Goal: Find specific page/section: Find specific page/section

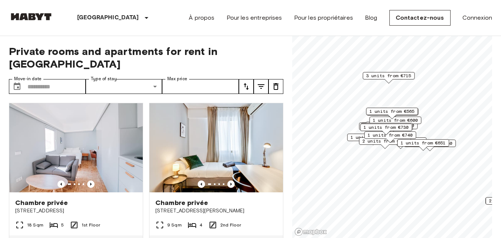
scroll to position [1988, 0]
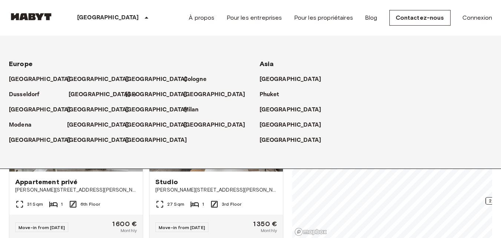
click at [81, 92] on p "[GEOGRAPHIC_DATA]" at bounding box center [100, 94] width 62 height 9
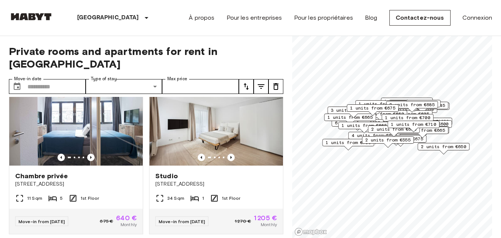
scroll to position [371, 0]
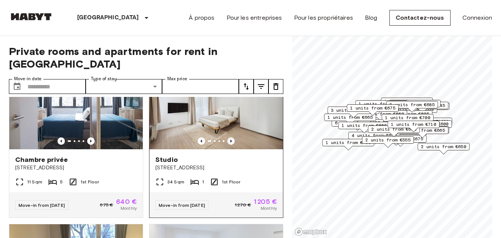
click at [229, 137] on icon "Previous image" at bounding box center [230, 140] width 7 height 7
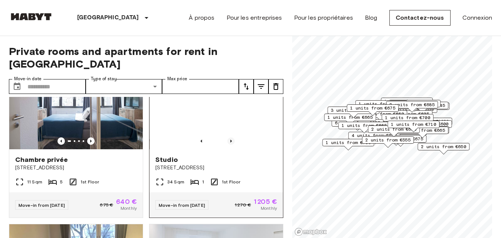
scroll to position [334, 0]
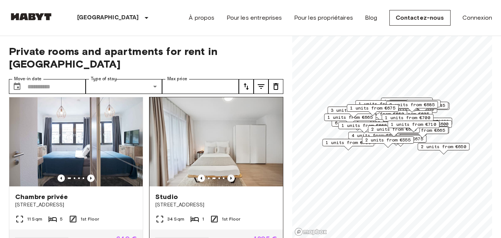
click at [228, 174] on icon "Previous image" at bounding box center [230, 177] width 7 height 7
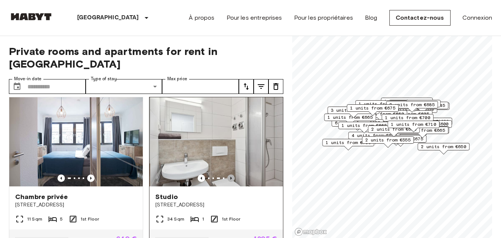
click at [228, 174] on icon "Previous image" at bounding box center [230, 177] width 7 height 7
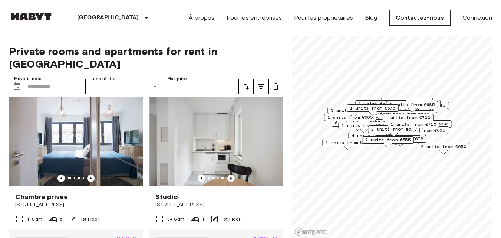
click at [228, 174] on icon "Previous image" at bounding box center [230, 177] width 7 height 7
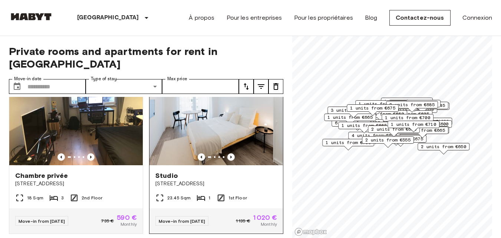
scroll to position [519, 0]
click at [228, 154] on icon "Previous image" at bounding box center [230, 156] width 7 height 7
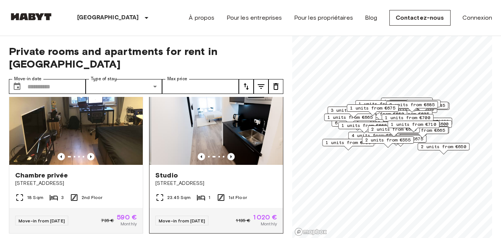
click at [230, 155] on icon "Previous image" at bounding box center [230, 156] width 1 height 3
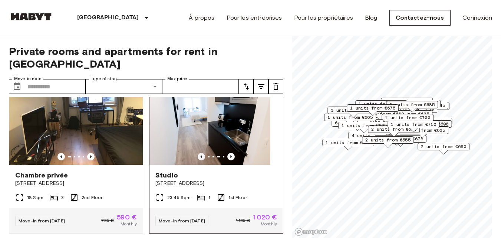
click at [198, 155] on icon "Previous image" at bounding box center [201, 156] width 7 height 7
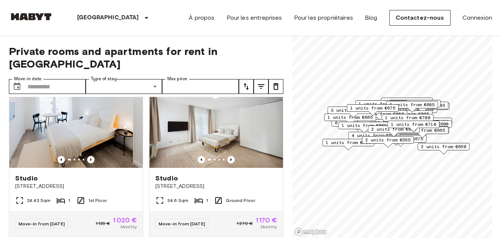
scroll to position [668, 0]
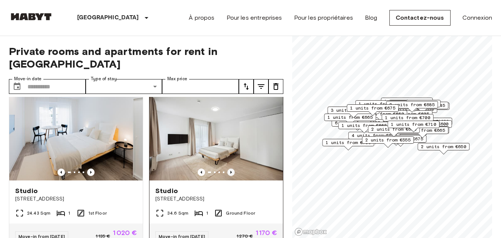
click at [230, 173] on icon "Previous image" at bounding box center [230, 172] width 1 height 3
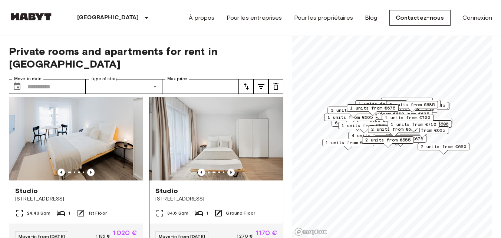
click at [230, 173] on icon "Previous image" at bounding box center [230, 172] width 1 height 3
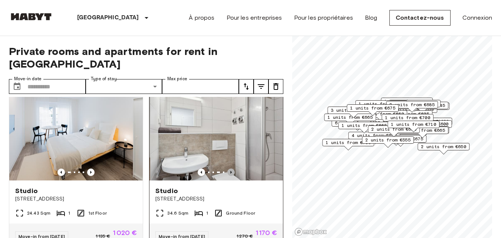
click at [230, 173] on icon "Previous image" at bounding box center [230, 172] width 1 height 3
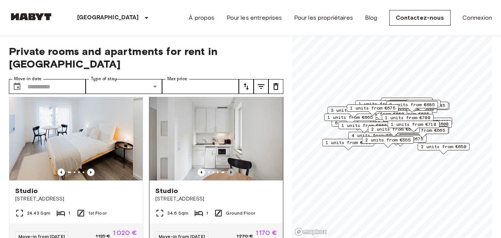
click at [230, 173] on icon "Previous image" at bounding box center [230, 172] width 1 height 3
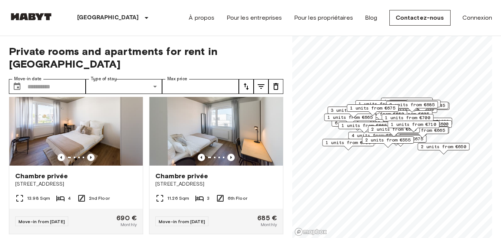
scroll to position [2359, 0]
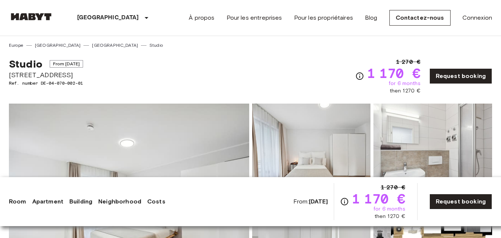
drag, startPoint x: 10, startPoint y: 77, endPoint x: 63, endPoint y: 76, distance: 53.8
click at [64, 78] on span "[STREET_ADDRESS]" at bounding box center [46, 75] width 74 height 10
copy span "[STREET_ADDRESS]"
